Goal: Task Accomplishment & Management: Use online tool/utility

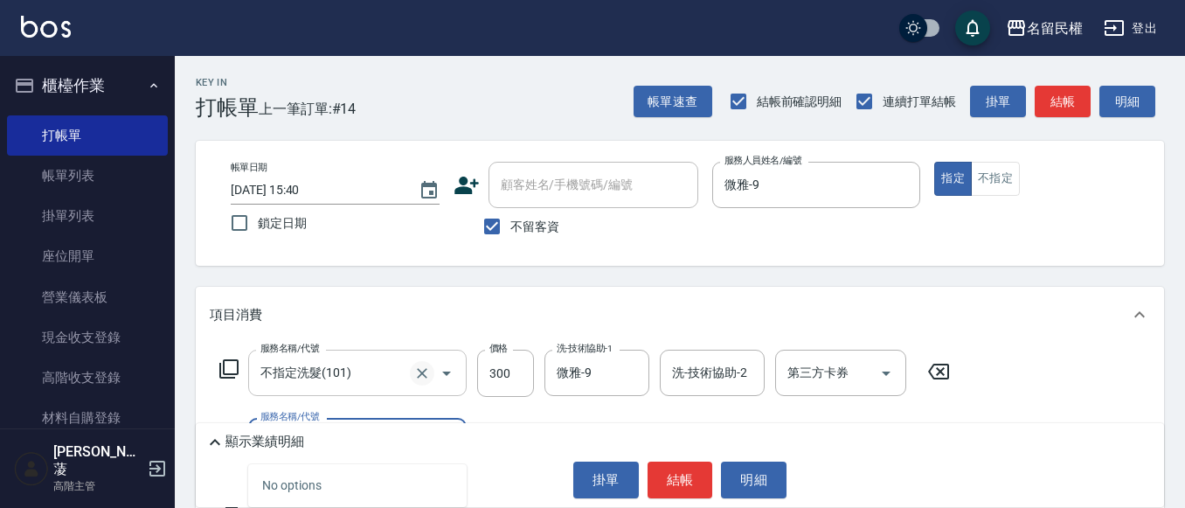
click at [424, 366] on icon "Clear" at bounding box center [421, 372] width 17 height 17
type input "70"
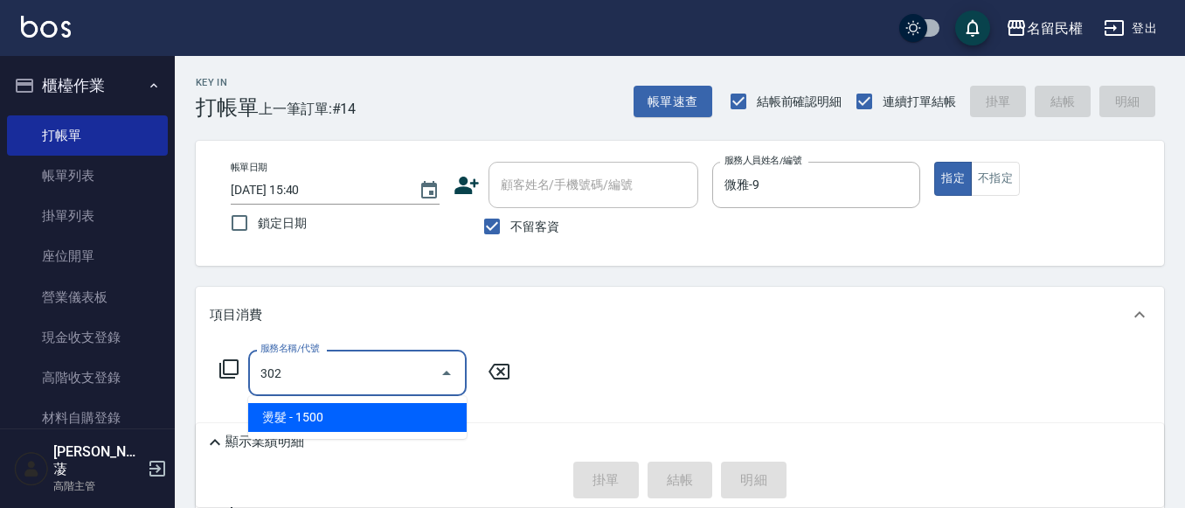
type input "燙髮(302)"
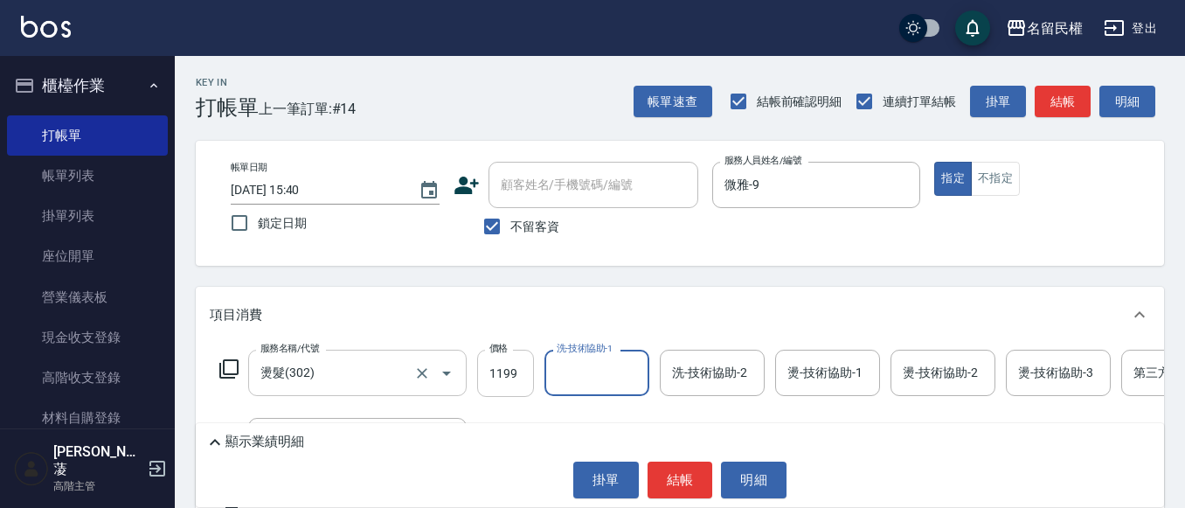
click at [509, 381] on input "1199" at bounding box center [505, 373] width 57 height 47
type input "1699"
type input "微雅-9"
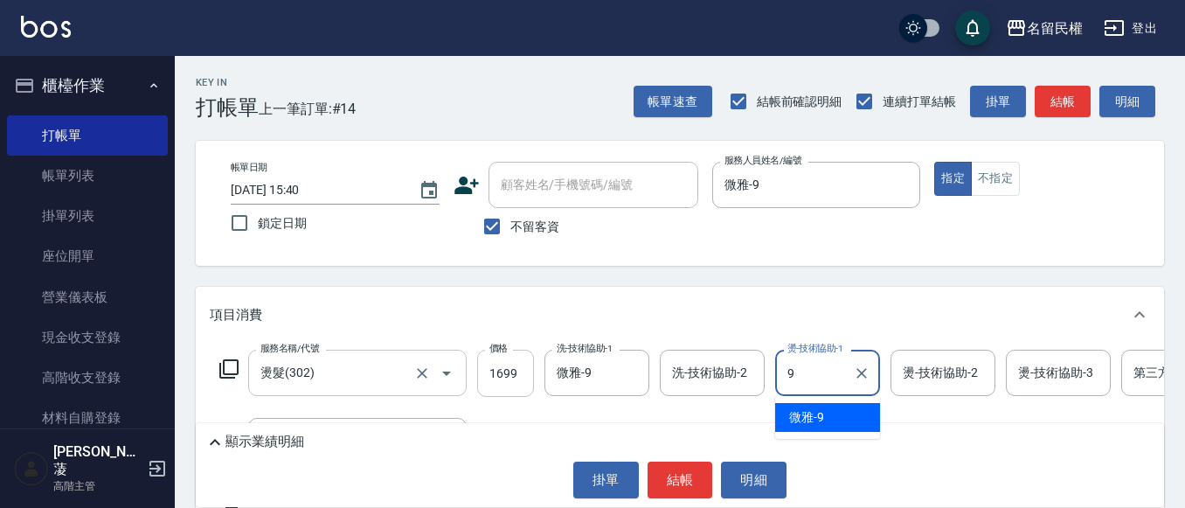
type input "微雅-9"
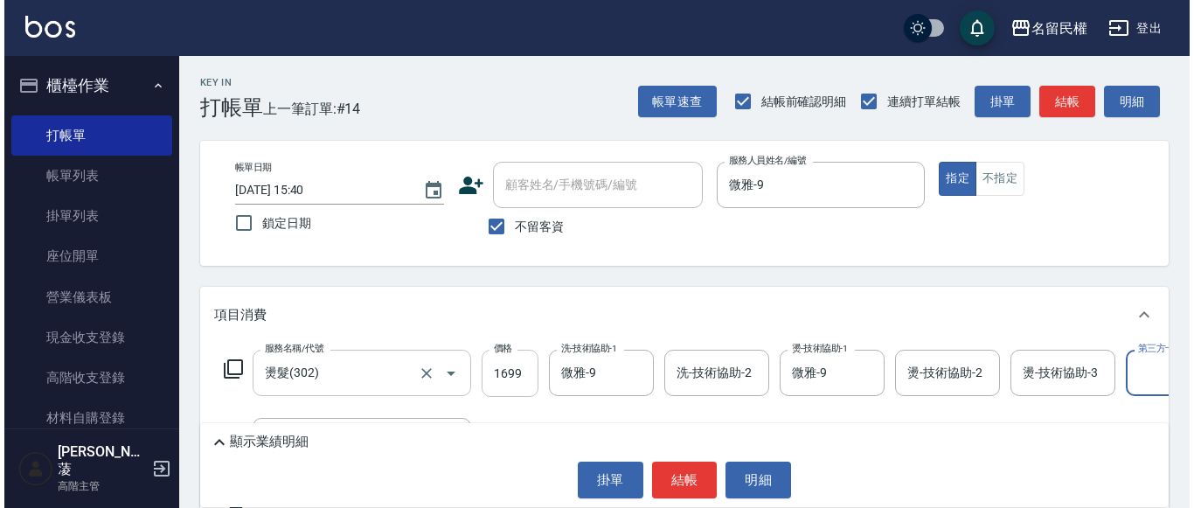
scroll to position [0, 54]
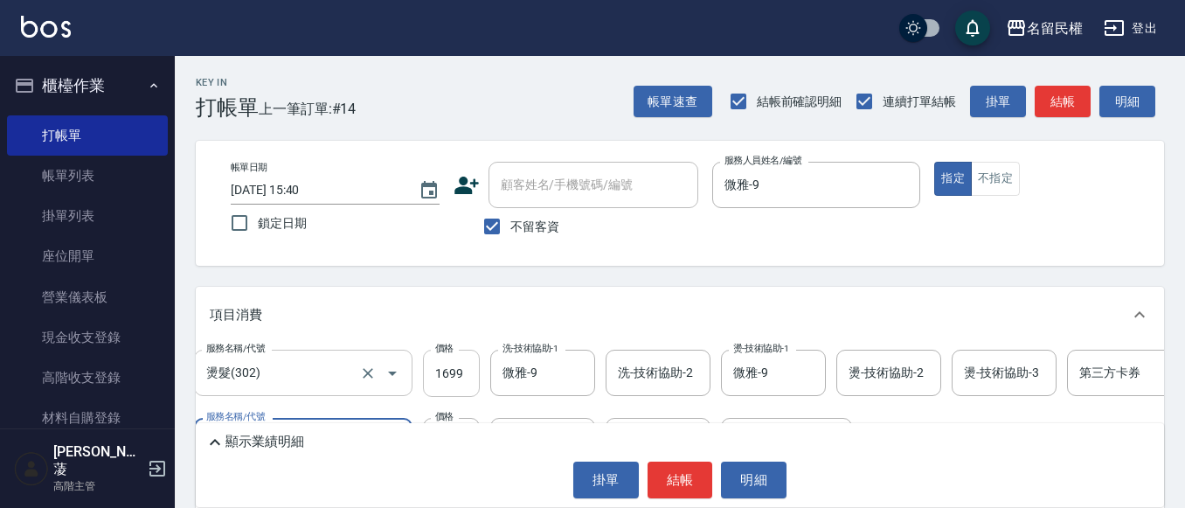
type input "500元護髮(510)"
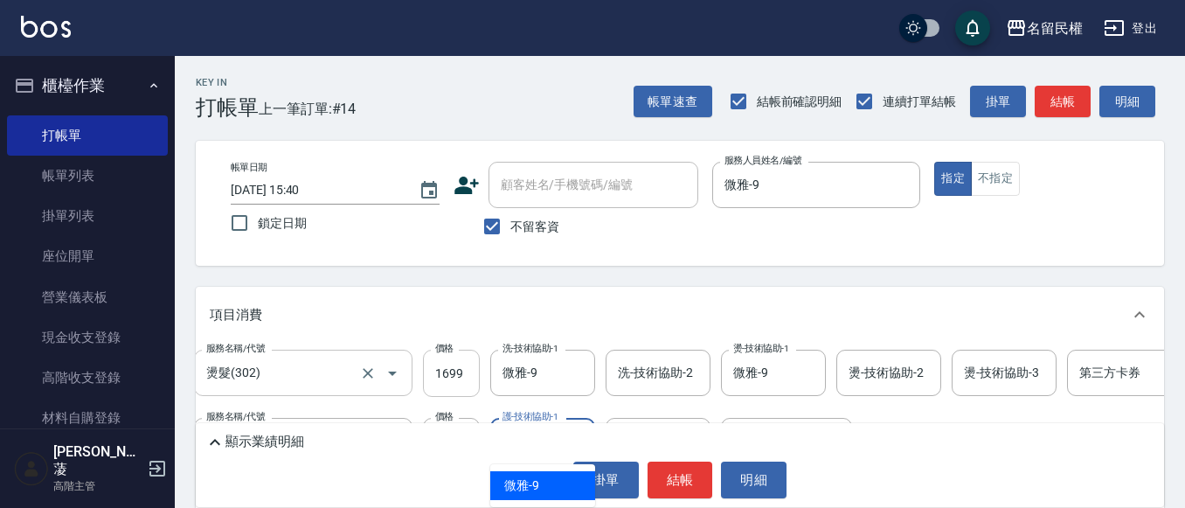
type input "微雅-9"
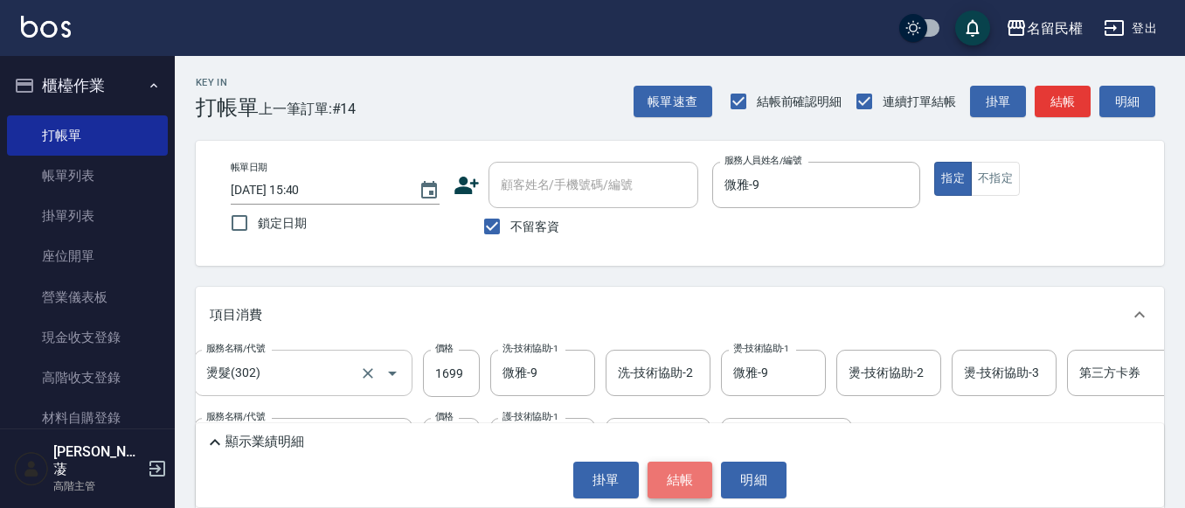
click at [681, 467] on button "結帳" at bounding box center [681, 479] width 66 height 37
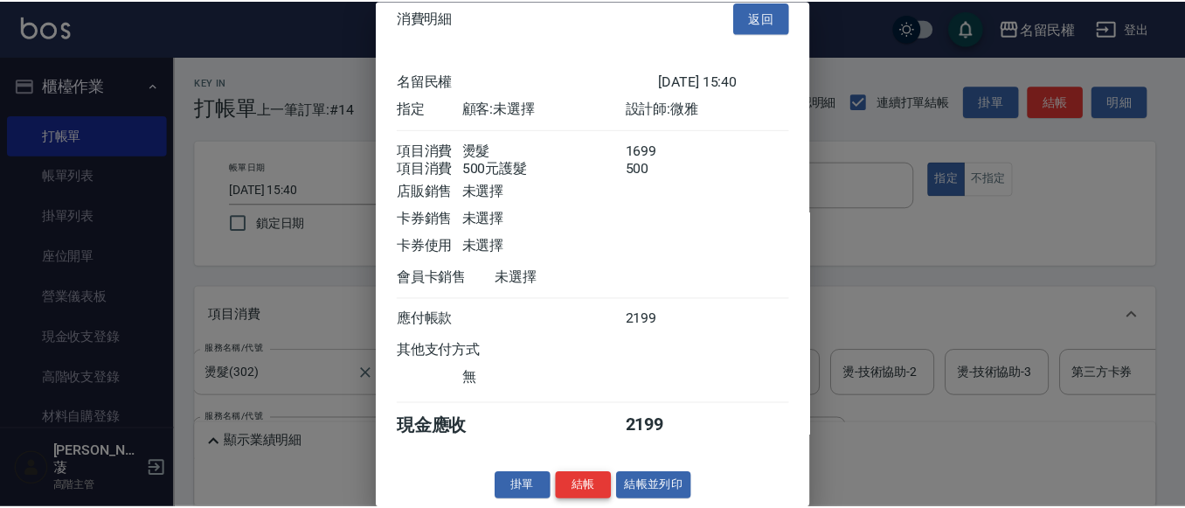
scroll to position [44, 0]
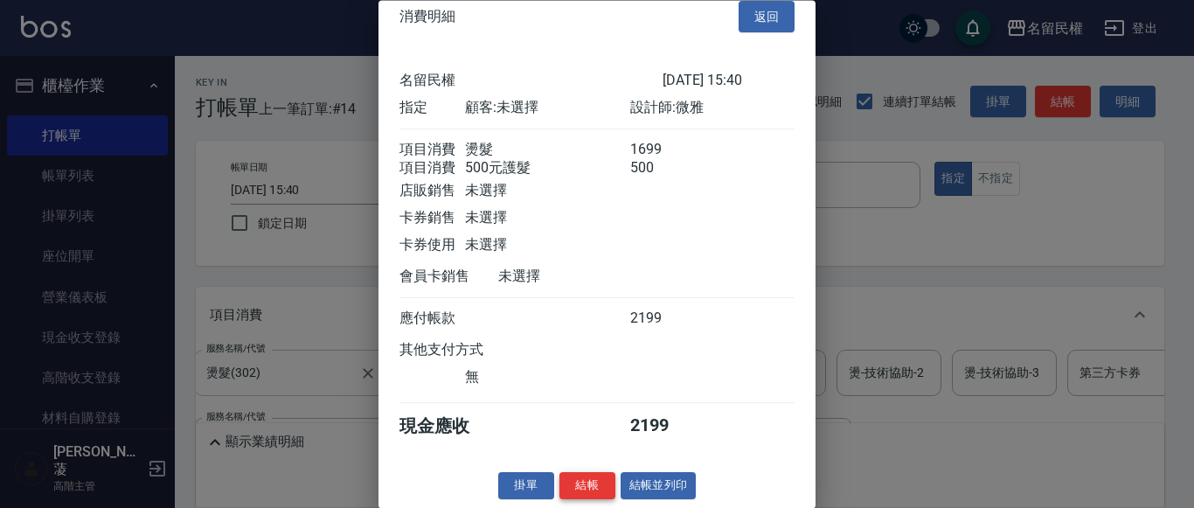
click at [574, 489] on button "結帳" at bounding box center [587, 486] width 56 height 27
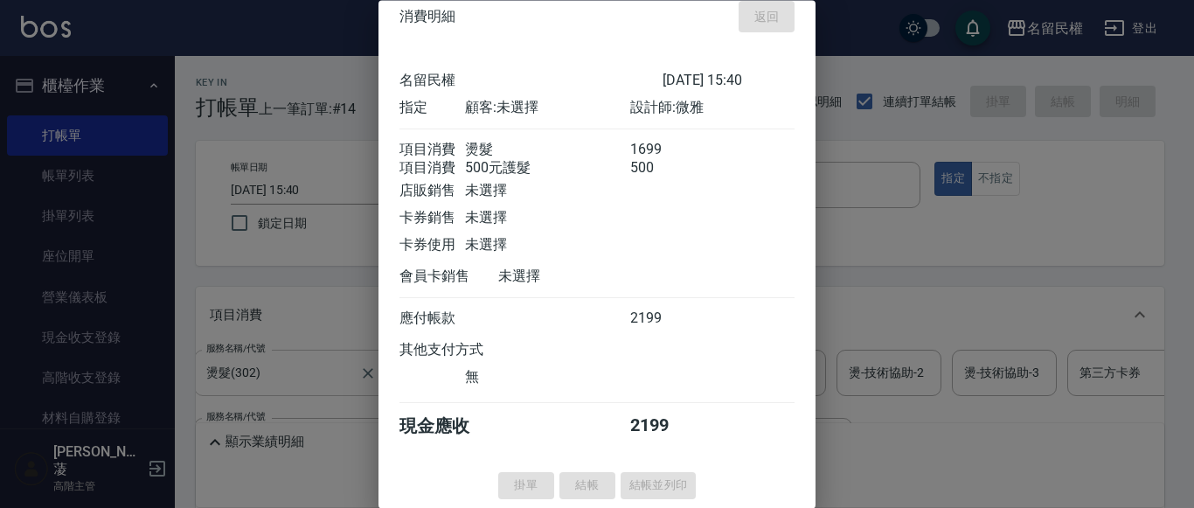
type input "[DATE] 16:42"
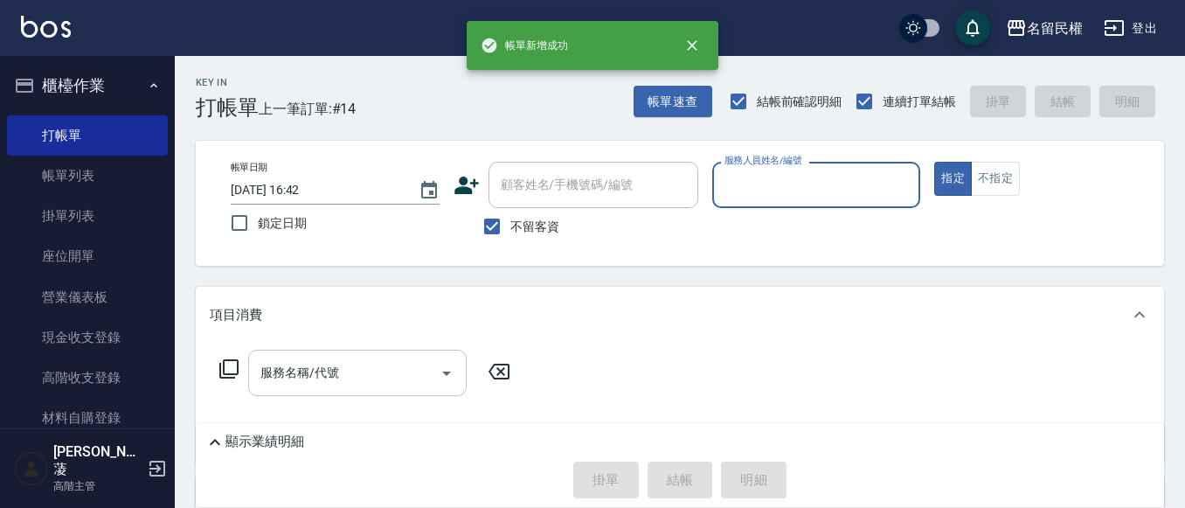
scroll to position [0, 0]
